Goal: Transaction & Acquisition: Purchase product/service

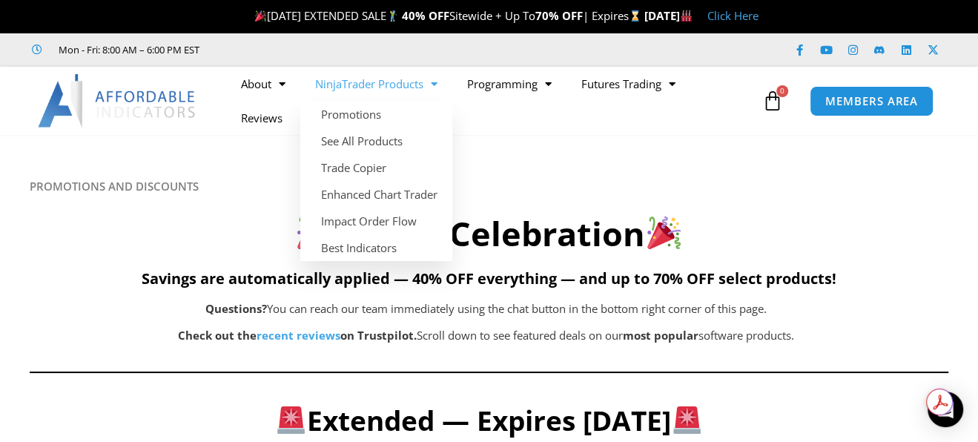
click at [344, 84] on link "NinjaTrader Products" at bounding box center [376, 84] width 152 height 34
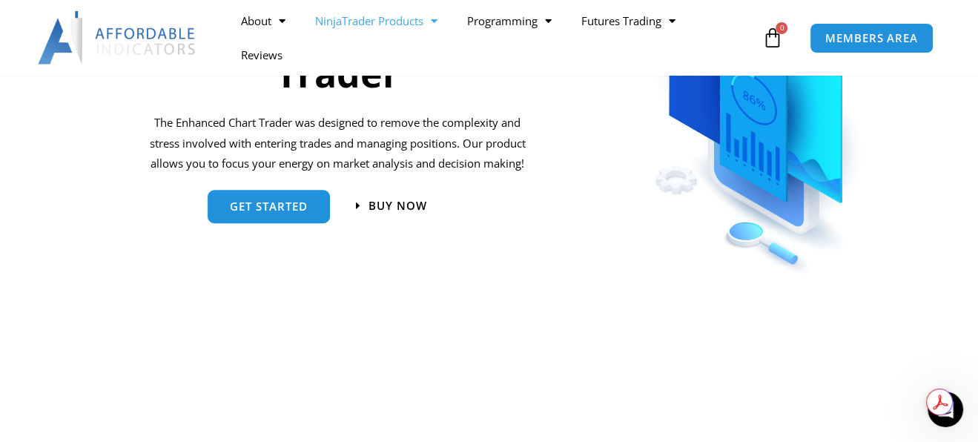
scroll to position [666, 0]
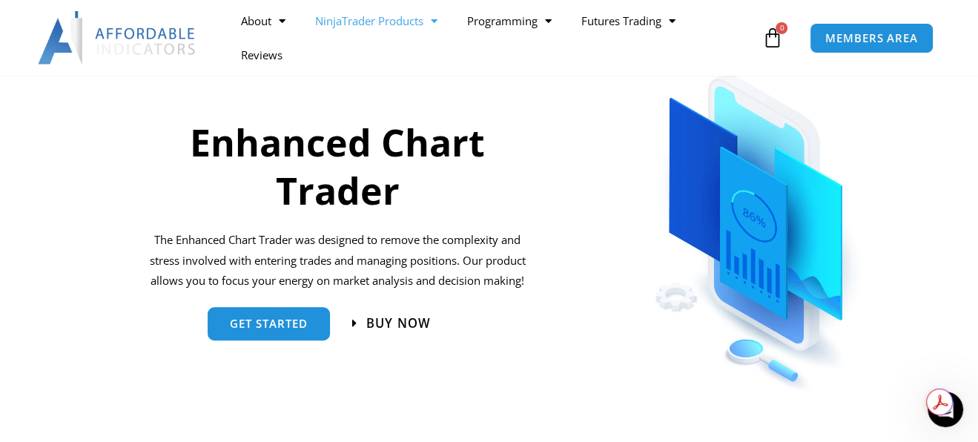
click at [396, 330] on span "Buy now" at bounding box center [398, 323] width 64 height 13
